Goal: Task Accomplishment & Management: Manage account settings

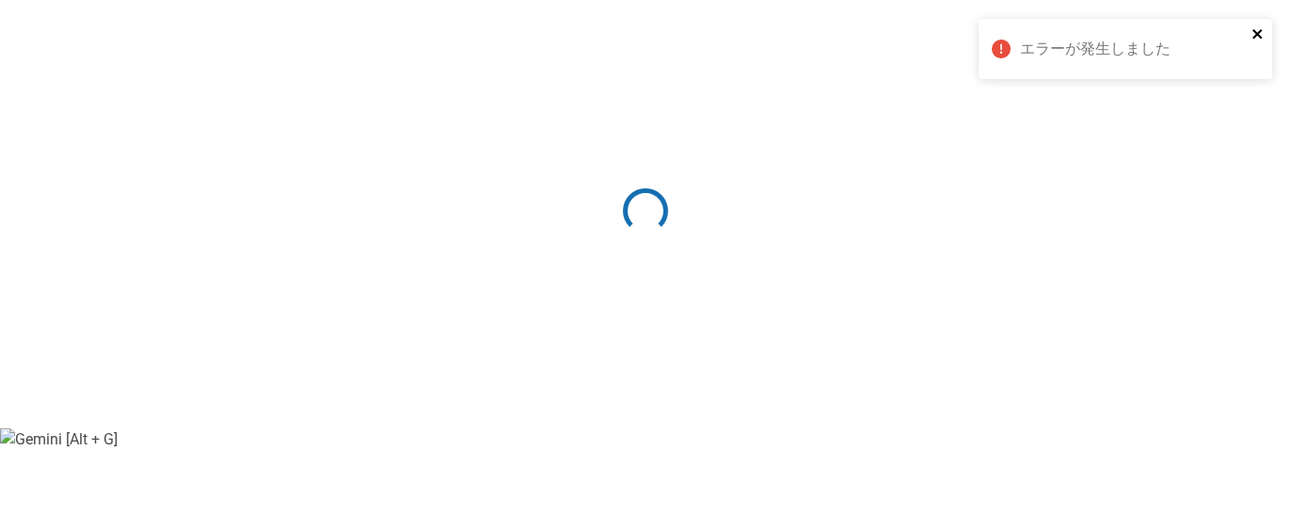
click at [1263, 38] on icon "close" at bounding box center [1258, 33] width 13 height 15
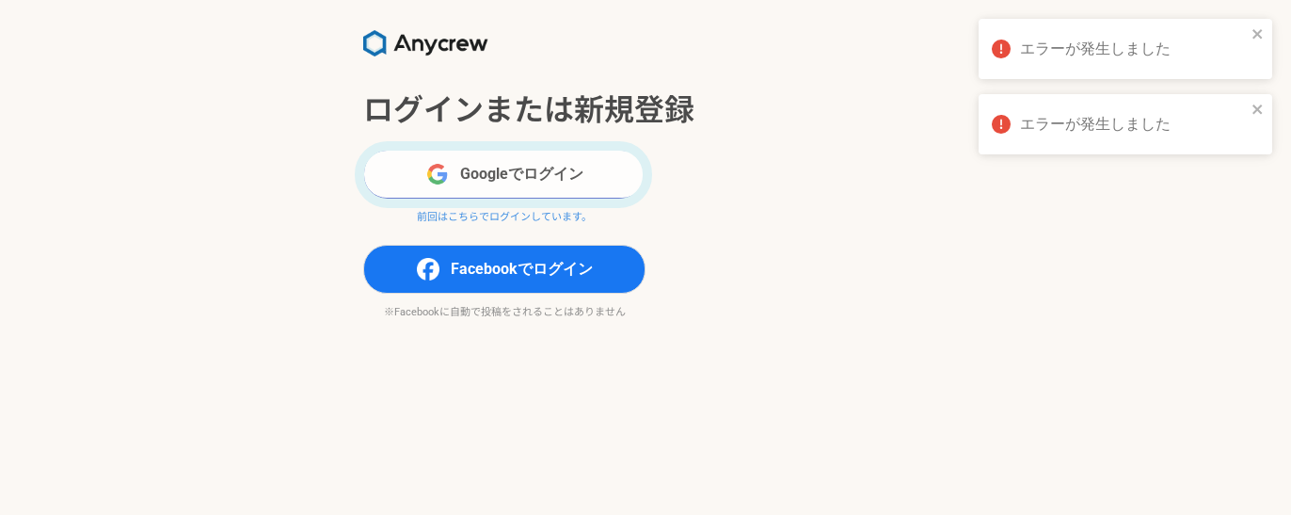
click at [601, 185] on button "Googleでログイン" at bounding box center [504, 174] width 282 height 49
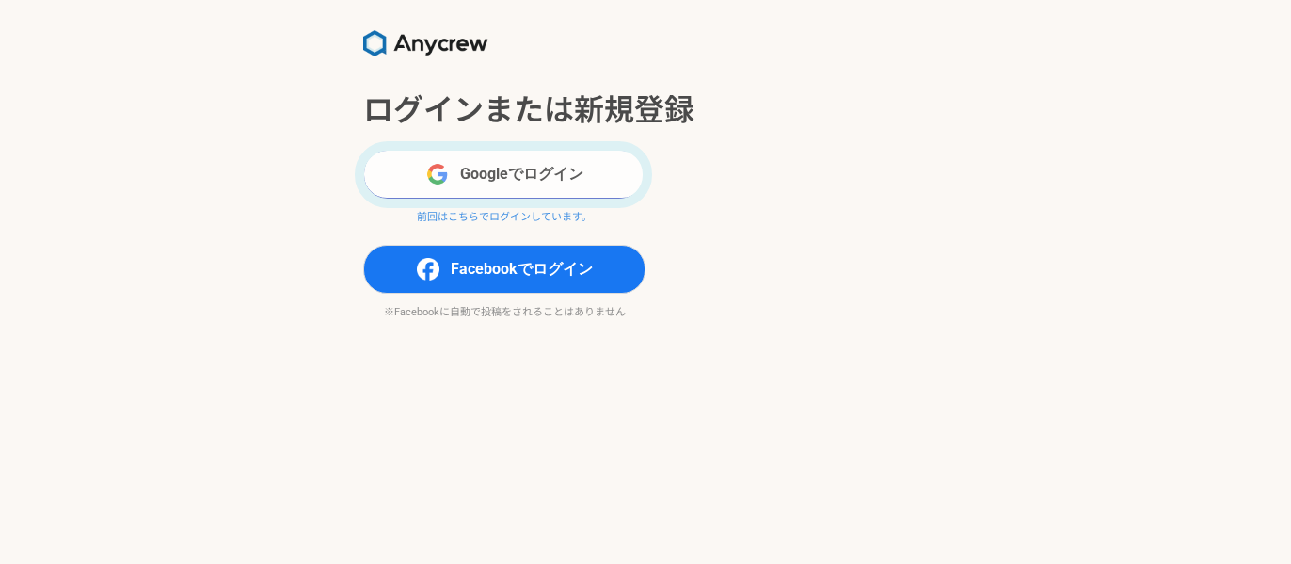
click at [587, 163] on button "Googleでログイン" at bounding box center [504, 174] width 282 height 49
click at [513, 174] on button "Googleでログイン" at bounding box center [504, 174] width 282 height 49
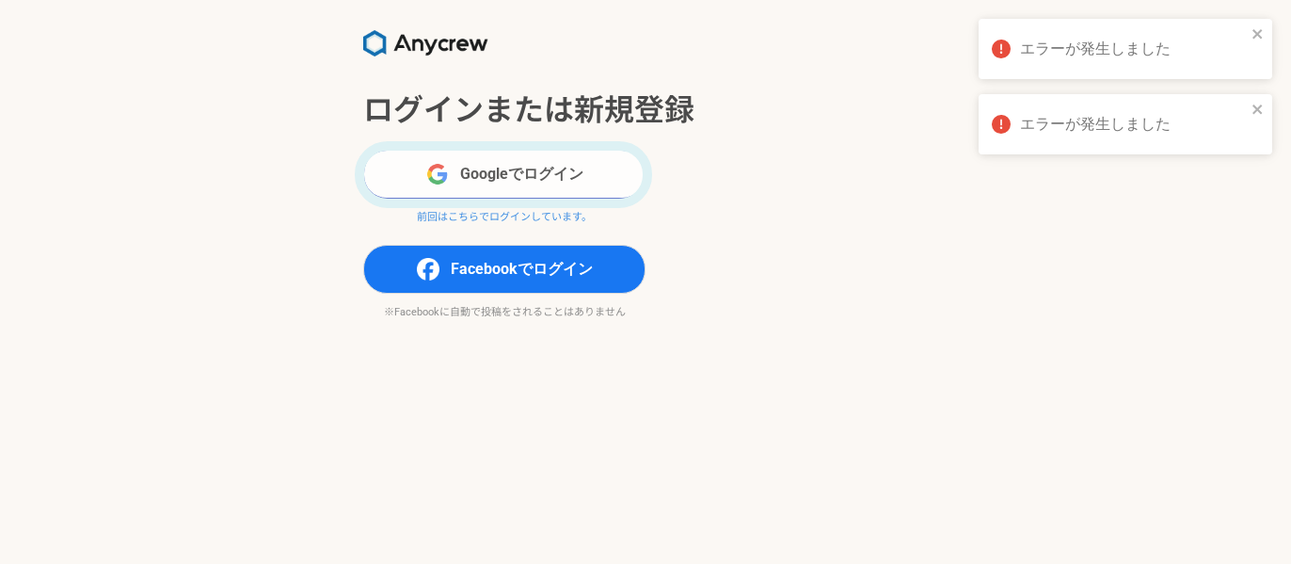
click at [567, 180] on button "Googleでログイン" at bounding box center [504, 174] width 282 height 49
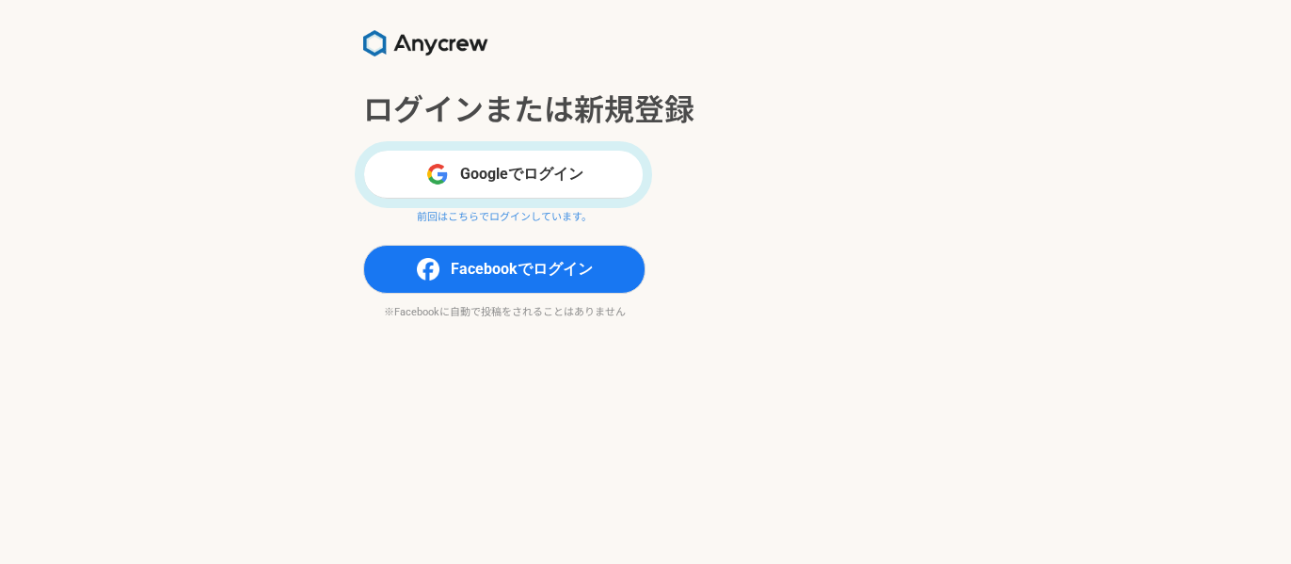
click at [468, 213] on p "前回はこちらでログインしています。" at bounding box center [504, 218] width 282 height 16
click at [510, 214] on p "前回はこちらでログインしています。" at bounding box center [504, 218] width 282 height 16
